Goal: Information Seeking & Learning: Learn about a topic

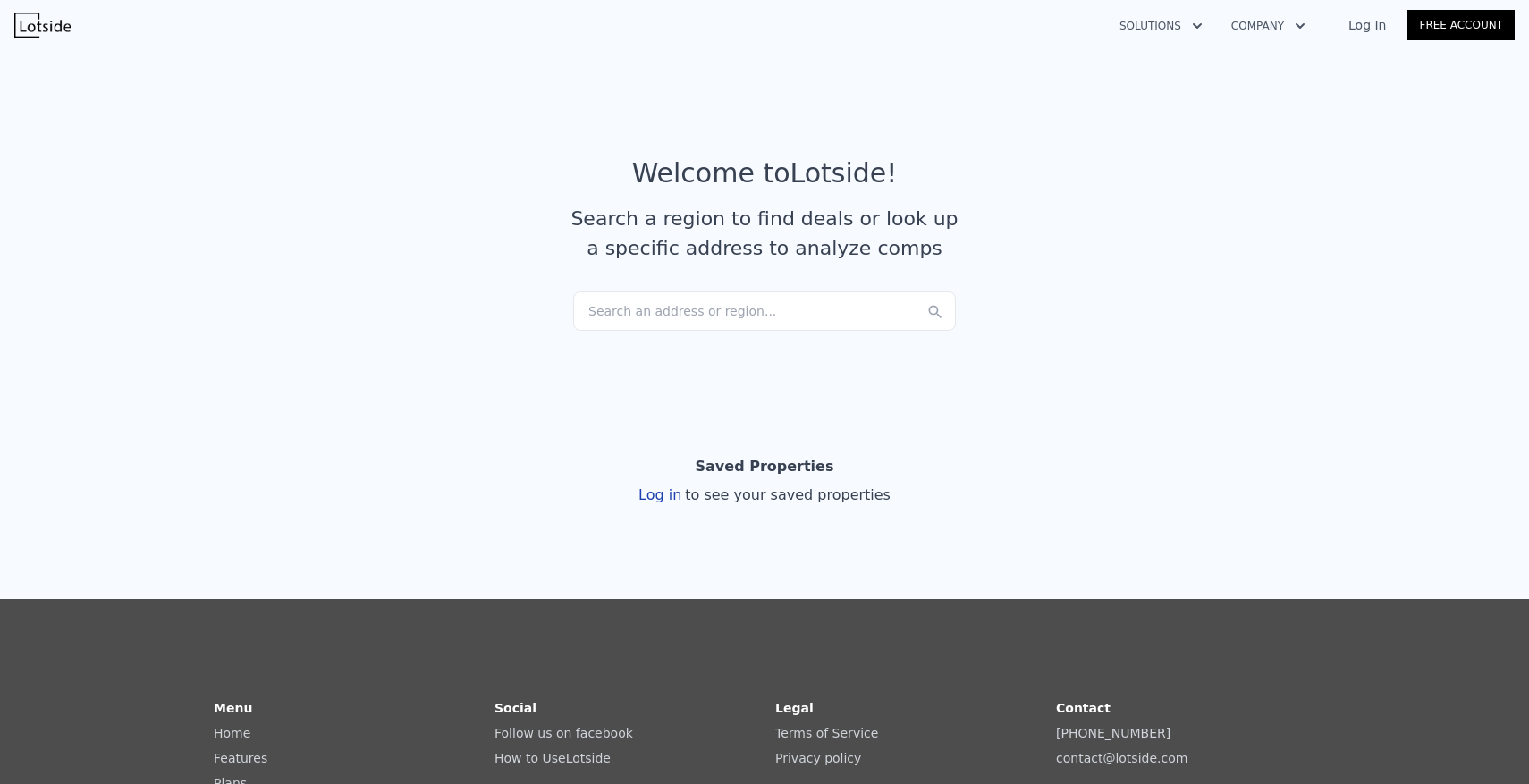
click at [766, 320] on div "Search an address or region..." at bounding box center [764, 311] width 382 height 39
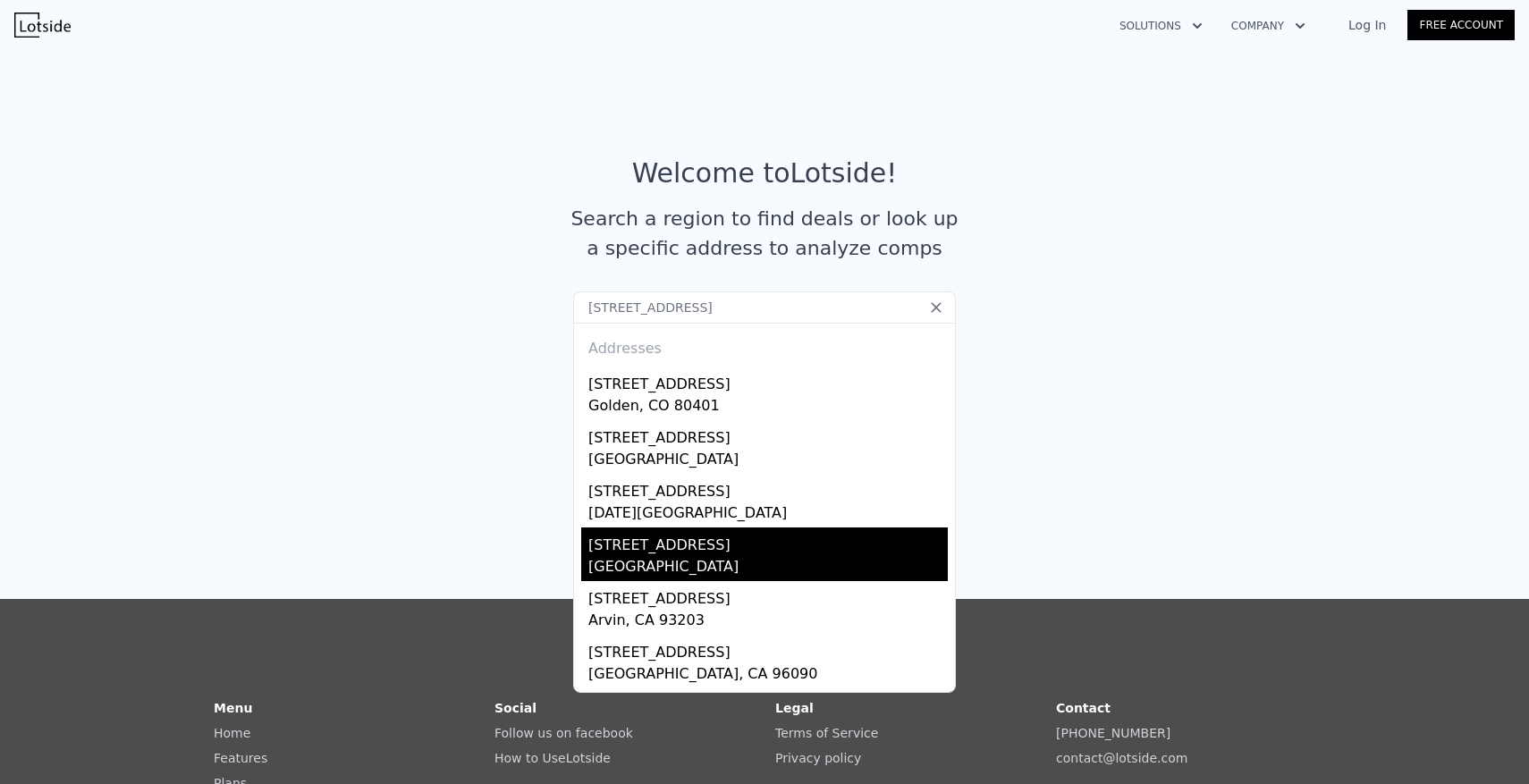
type input "[STREET_ADDRESS]"
click at [754, 558] on div "[GEOGRAPHIC_DATA]" at bounding box center [768, 568] width 360 height 25
